Goal: Find specific fact

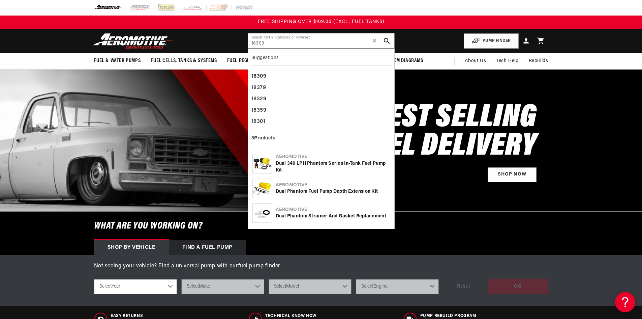
type input "18309"
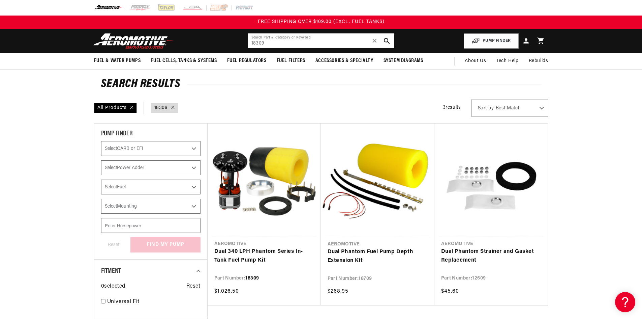
drag, startPoint x: 259, startPoint y: 43, endPoint x: 243, endPoint y: 43, distance: 15.5
click at [241, 43] on header "Fuel & Water Pumps Back In-Tank In-Line Fuel Pumps" at bounding box center [321, 41] width 488 height 24
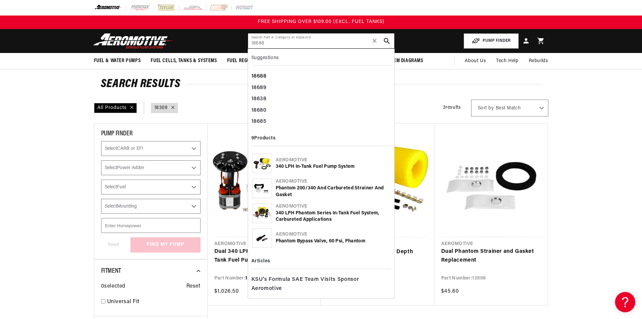
type input "18688"
